Goal: Browse casually

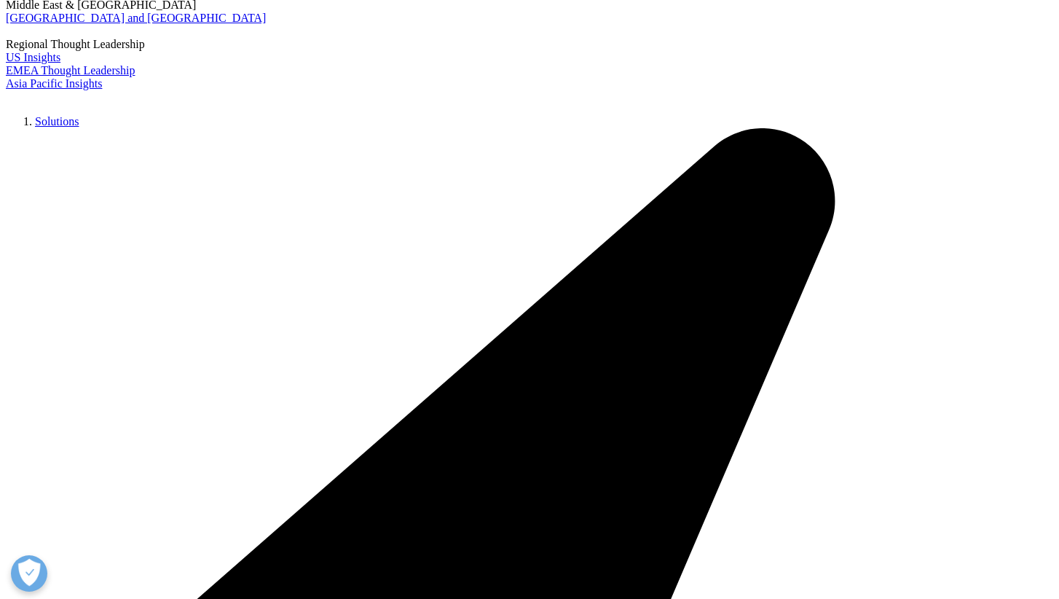
scroll to position [168, 0]
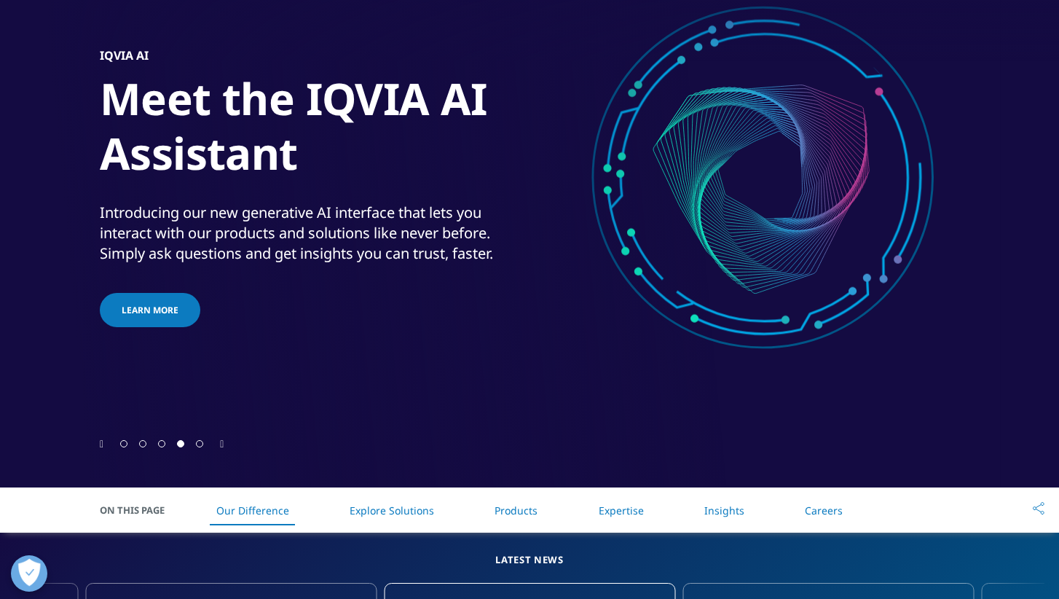
scroll to position [168, 0]
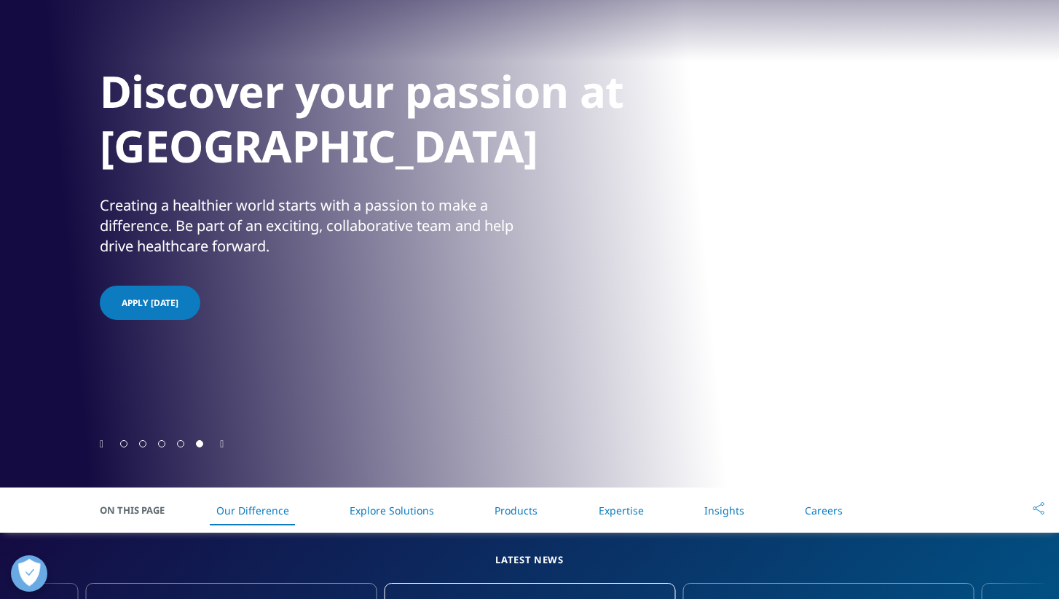
scroll to position [168, 0]
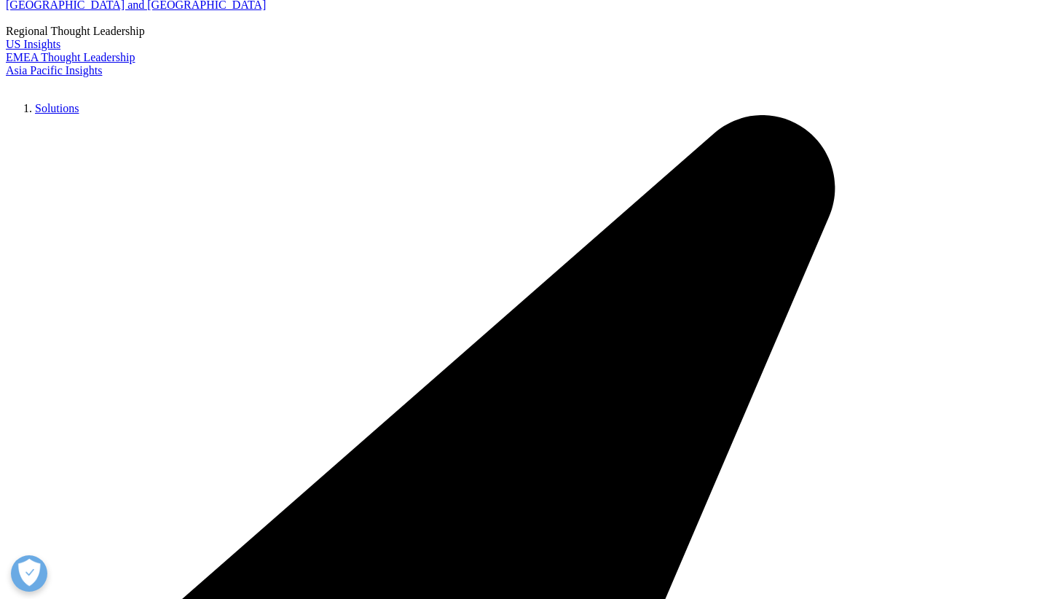
scroll to position [168, 0]
